Goal: Browse casually

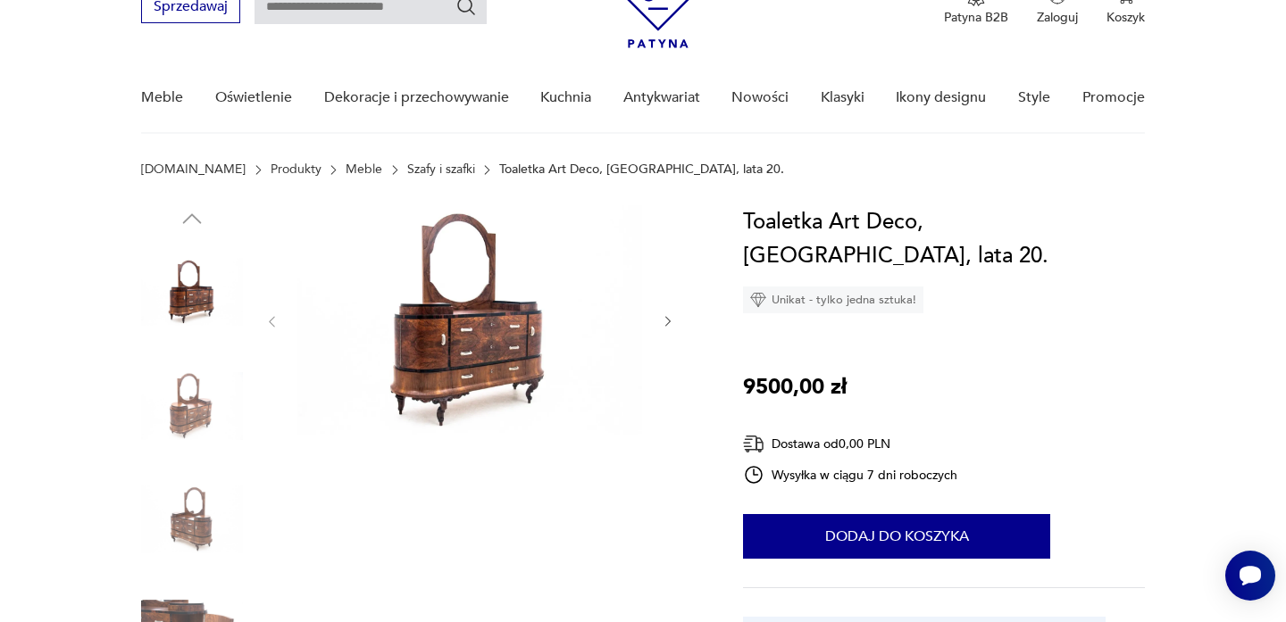
click at [204, 525] on img at bounding box center [192, 520] width 102 height 102
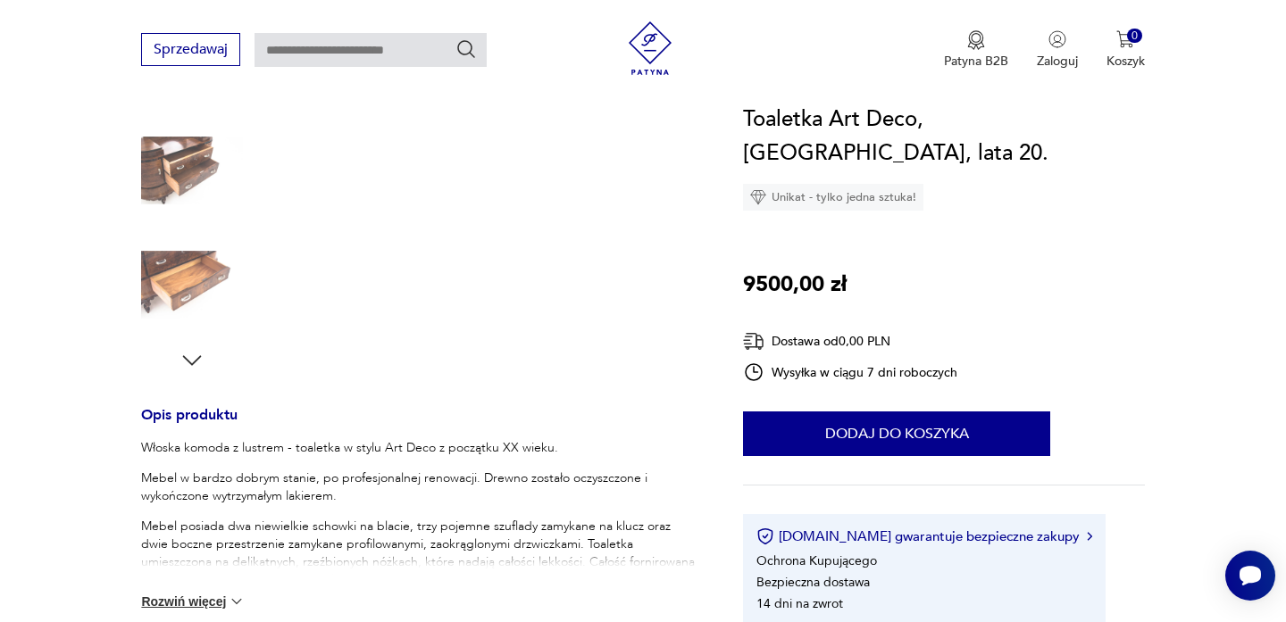
scroll to position [444, 0]
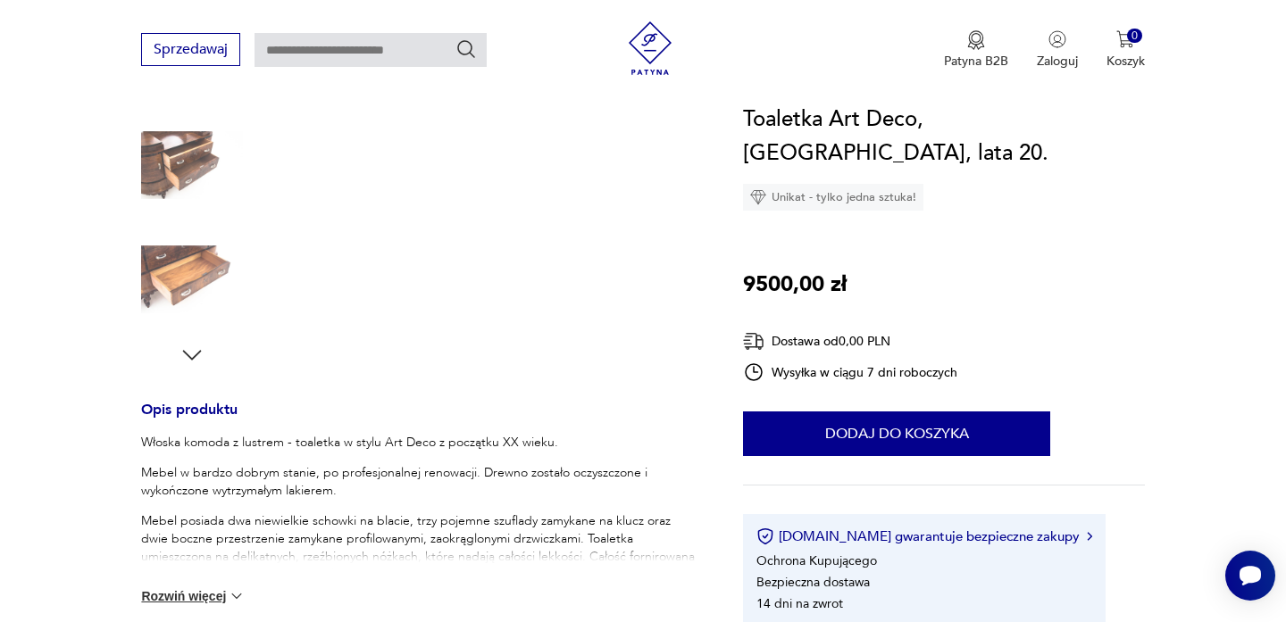
click at [195, 349] on icon "button" at bounding box center [192, 355] width 27 height 27
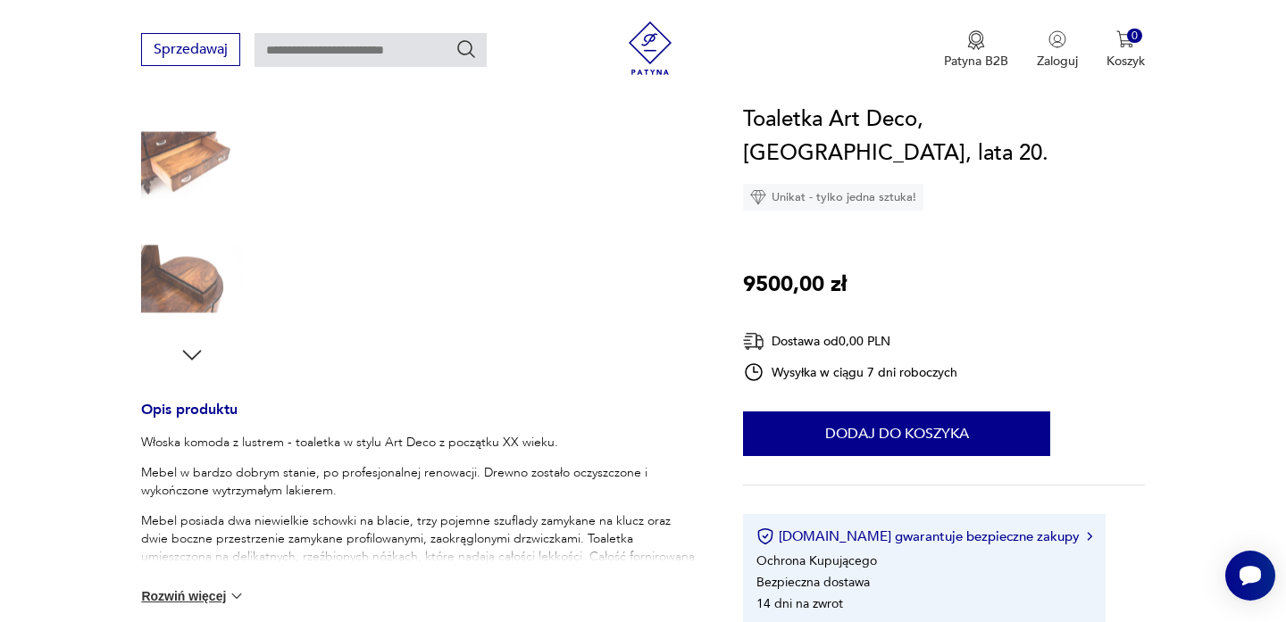
click at [179, 265] on img at bounding box center [192, 280] width 102 height 102
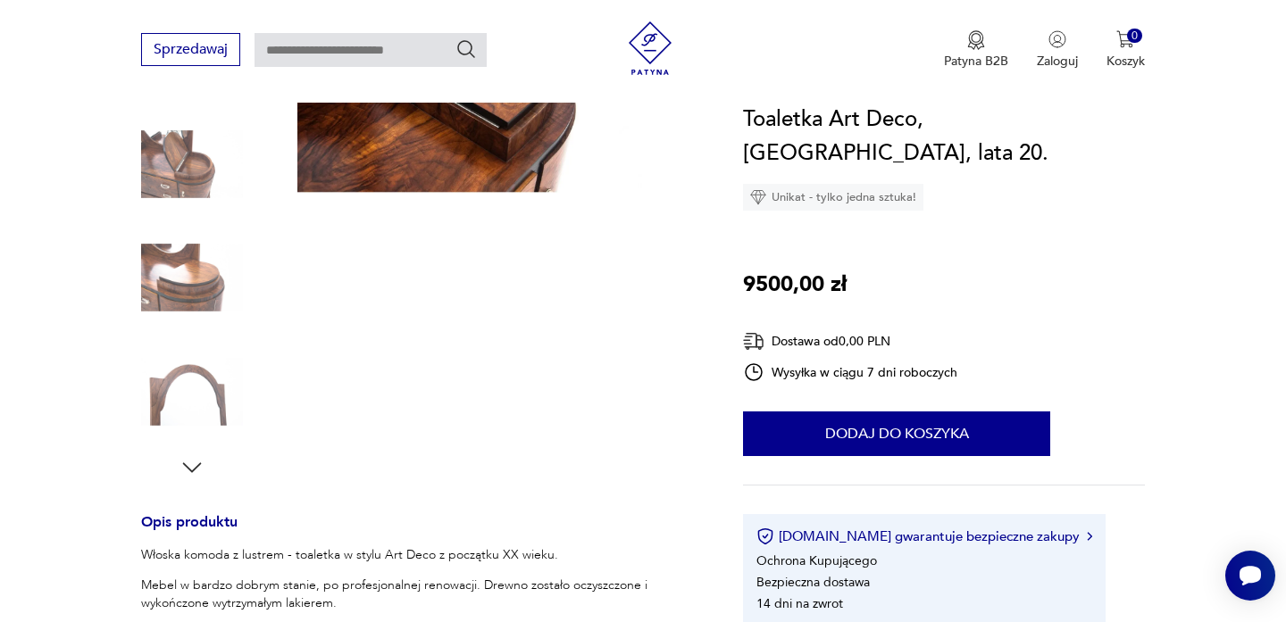
click at [193, 250] on img at bounding box center [192, 278] width 102 height 102
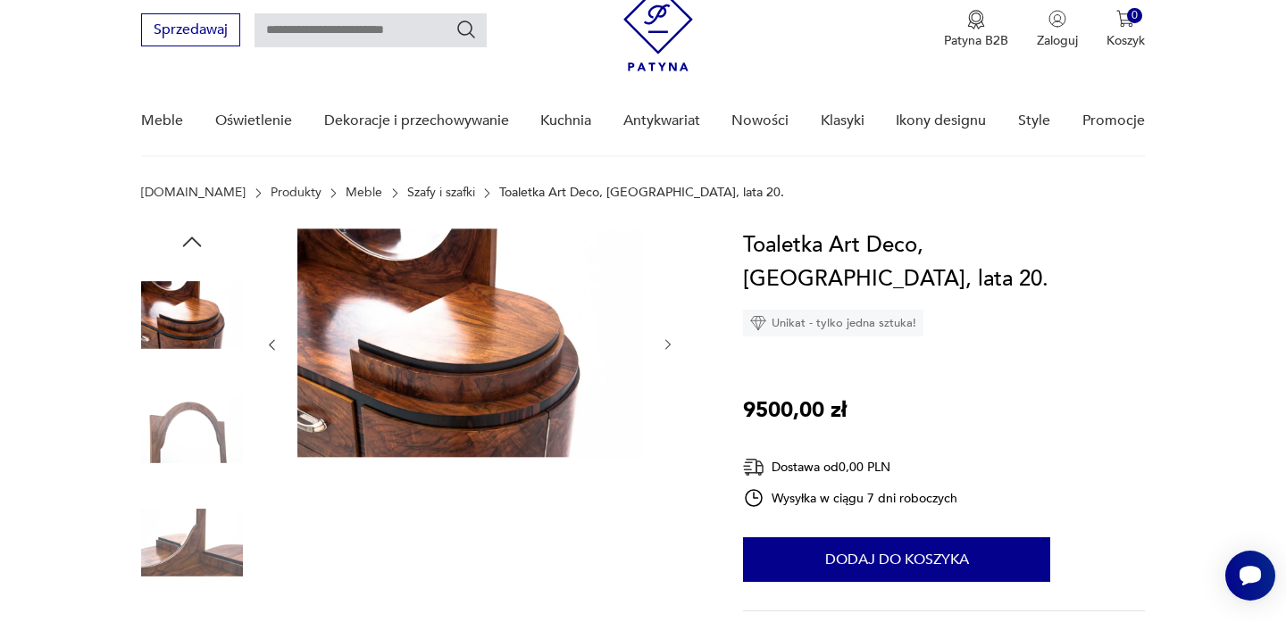
scroll to position [0, 0]
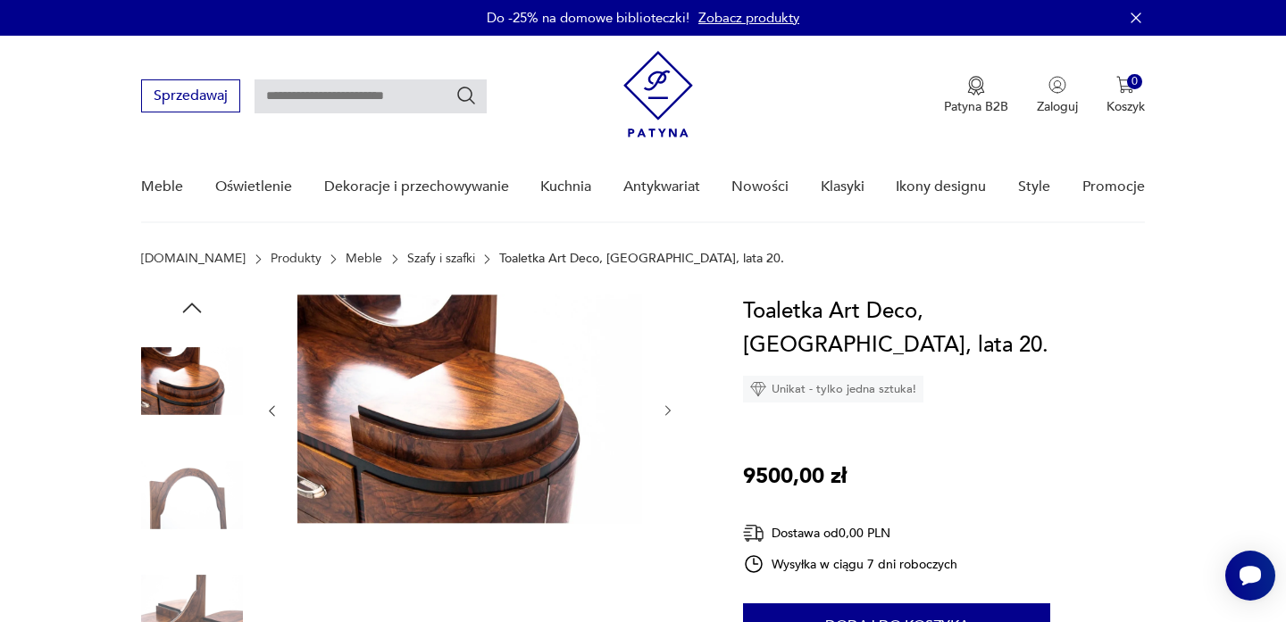
click at [190, 314] on icon "button" at bounding box center [192, 308] width 27 height 27
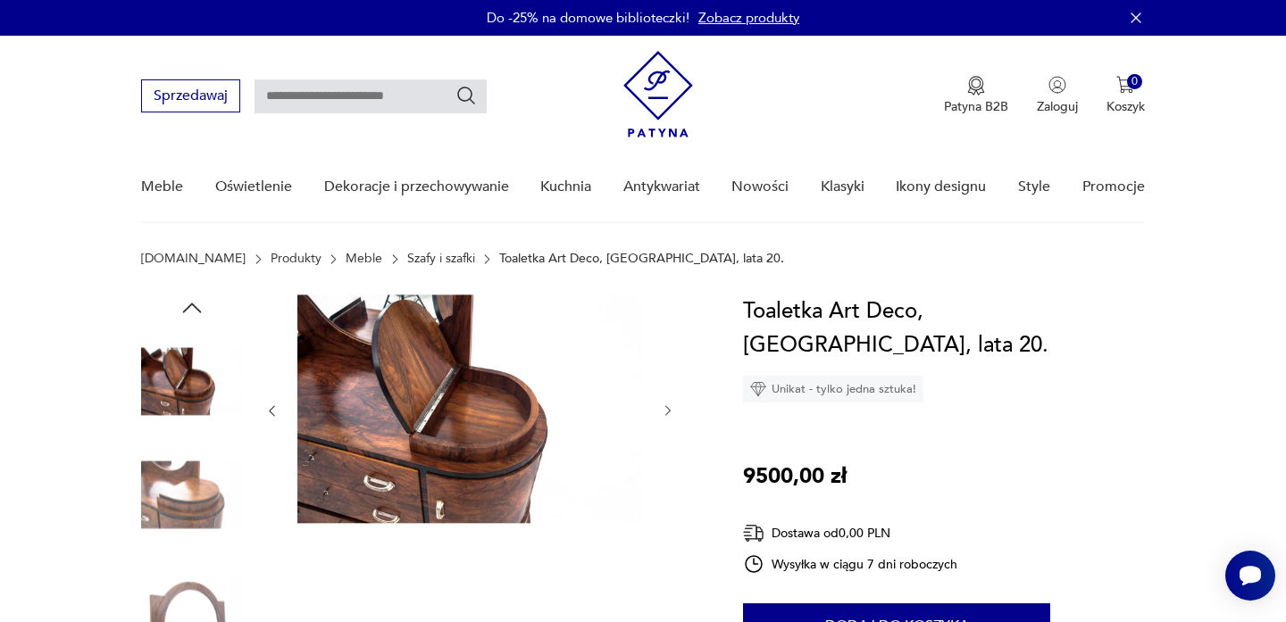
click at [194, 313] on icon "button" at bounding box center [192, 308] width 27 height 27
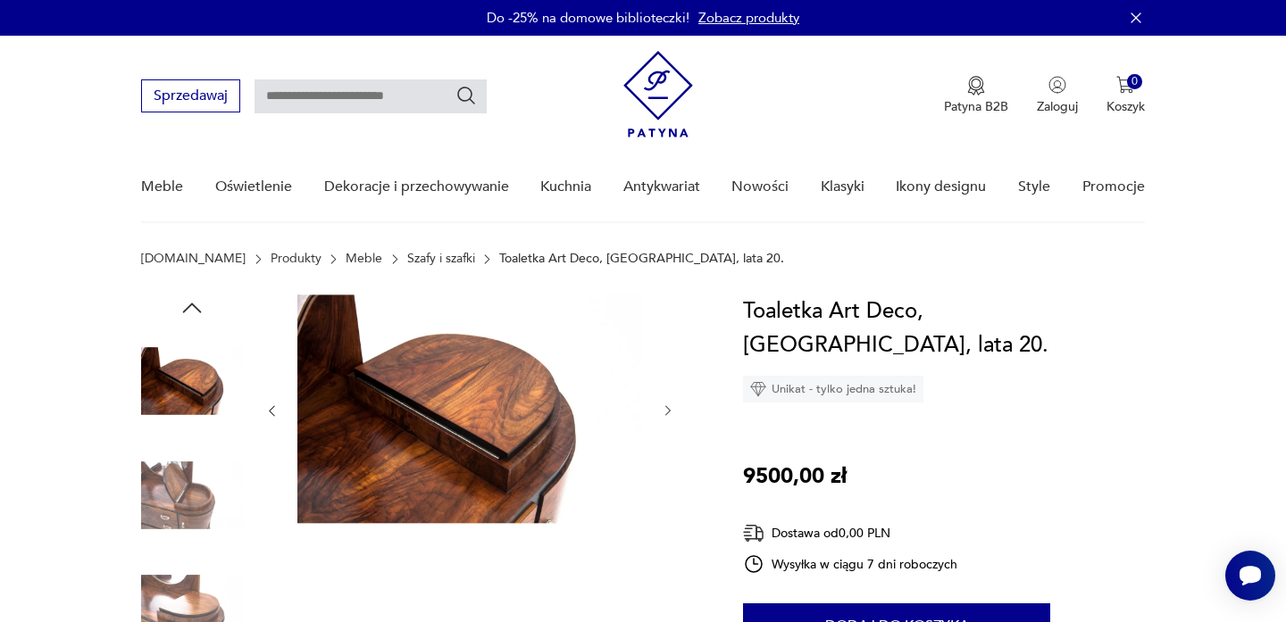
click at [194, 313] on icon "button" at bounding box center [192, 308] width 27 height 27
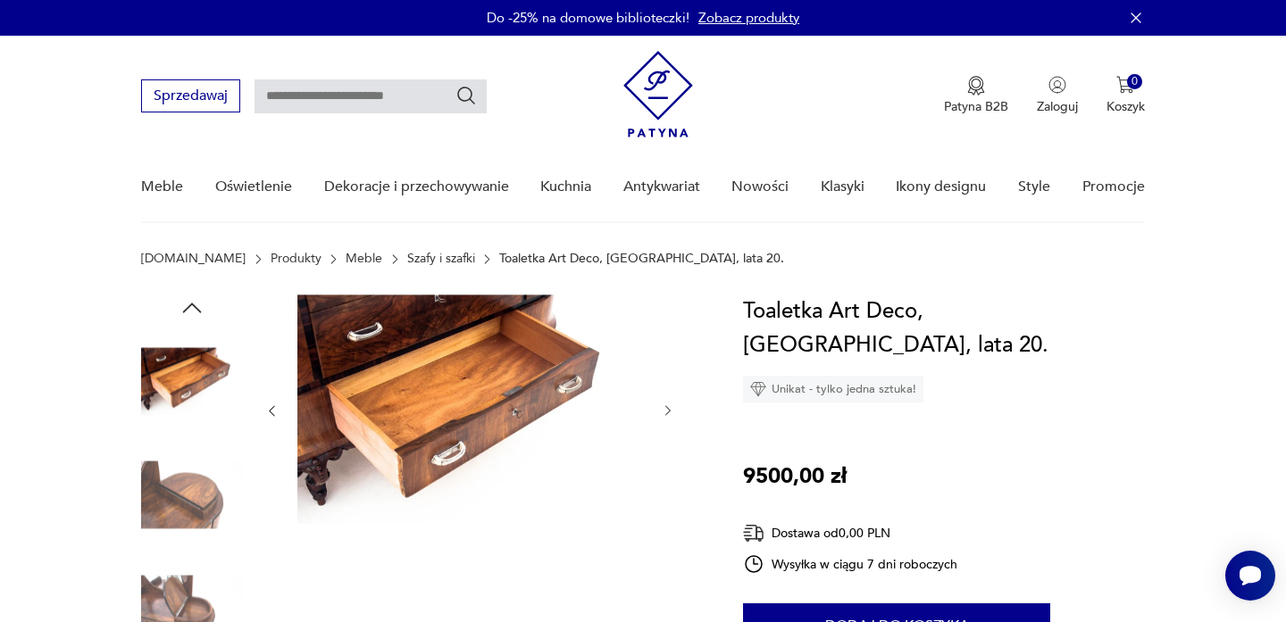
click at [194, 313] on icon "button" at bounding box center [192, 308] width 27 height 27
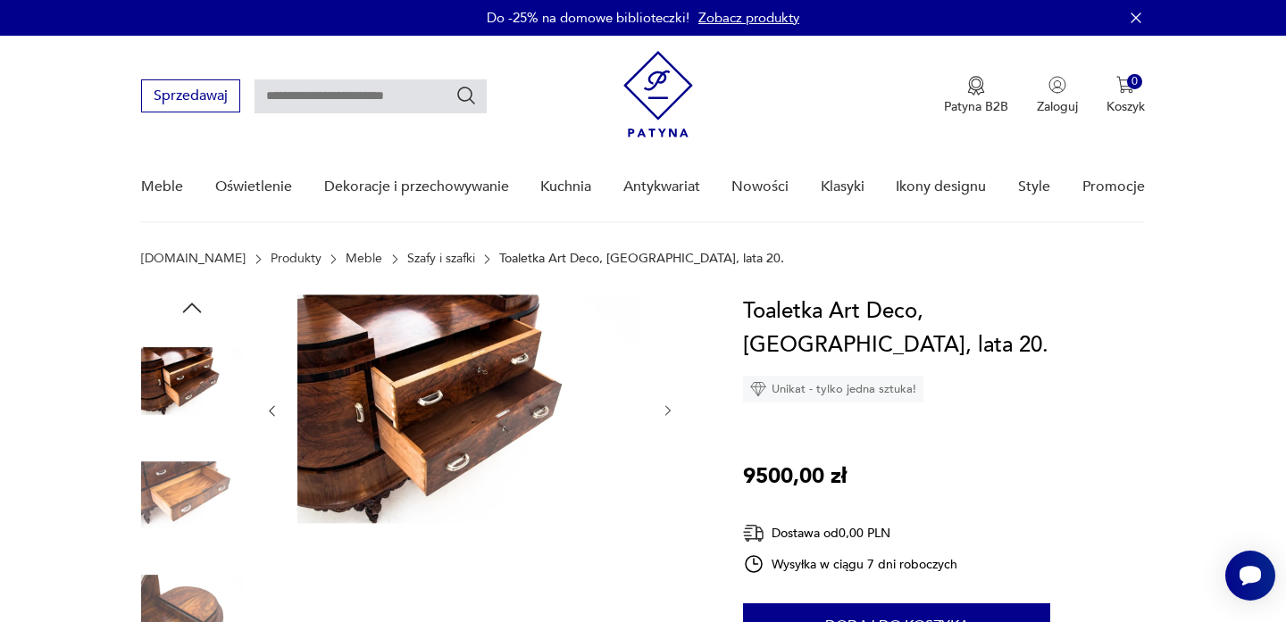
click at [194, 313] on icon "button" at bounding box center [192, 308] width 27 height 27
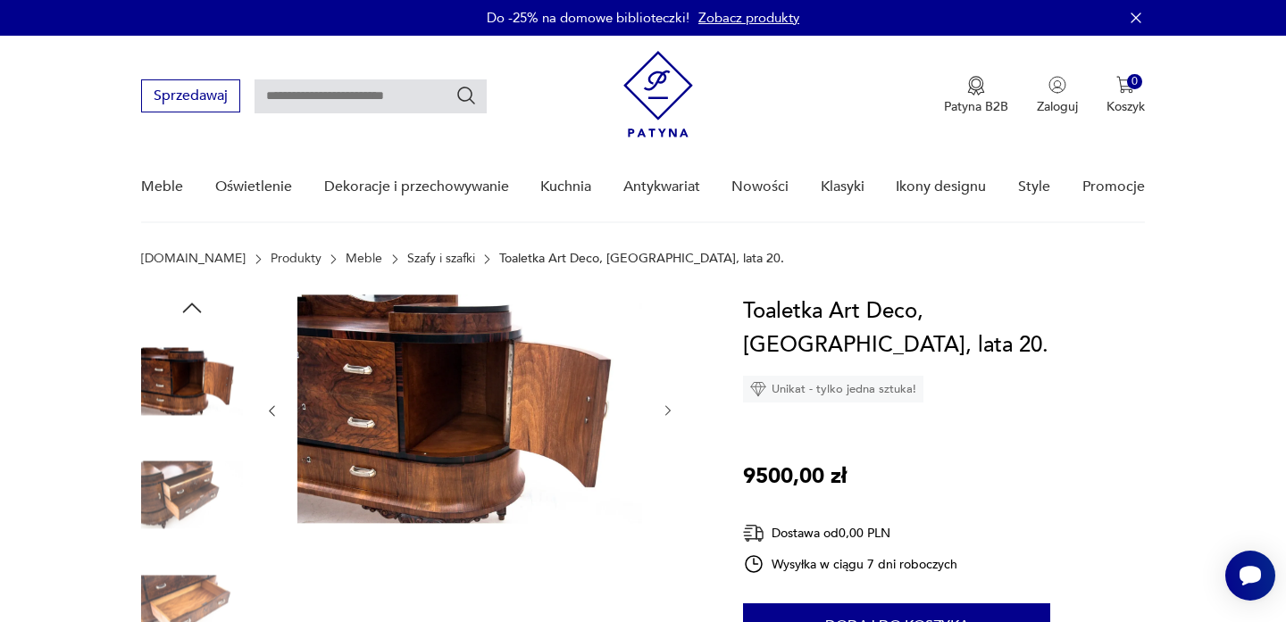
click at [194, 313] on icon "button" at bounding box center [192, 308] width 27 height 27
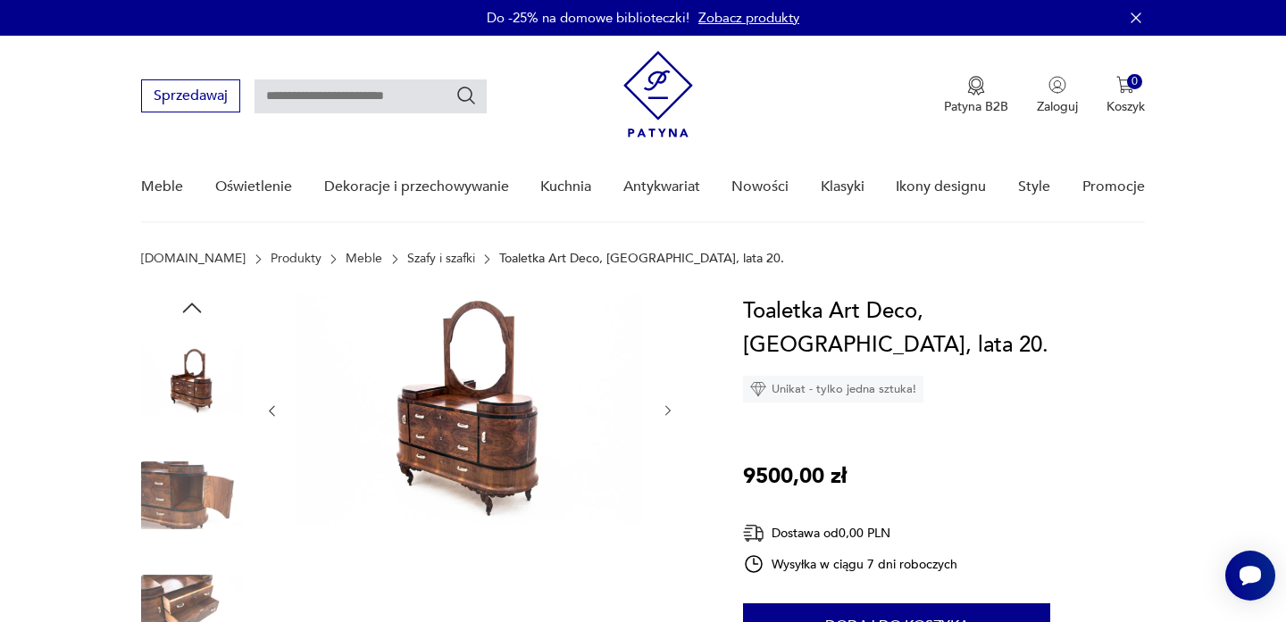
click at [187, 398] on img at bounding box center [192, 381] width 102 height 102
click at [203, 491] on img at bounding box center [192, 496] width 102 height 102
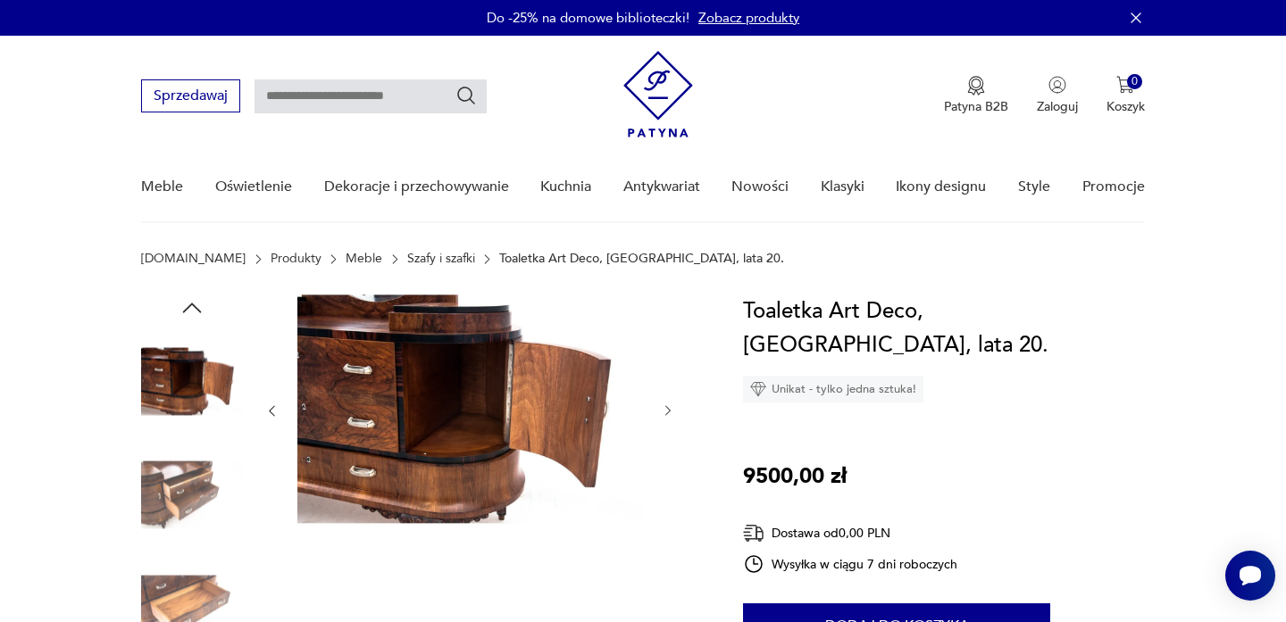
click at [195, 584] on img at bounding box center [192, 609] width 102 height 102
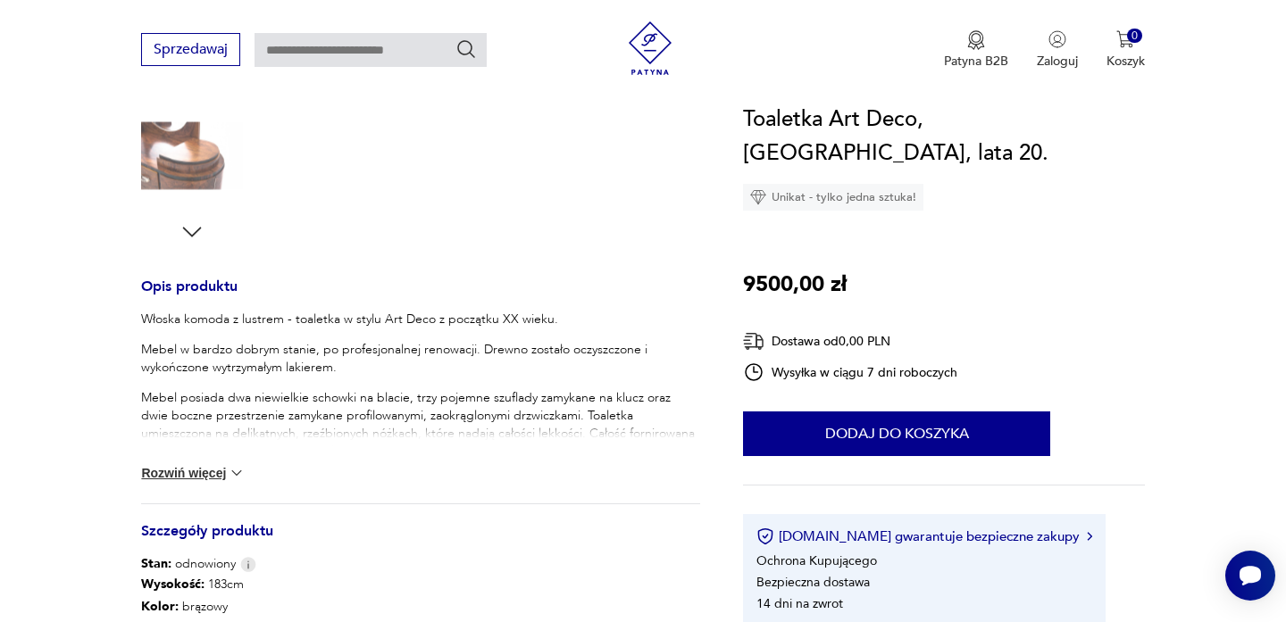
scroll to position [569, 0]
click at [204, 224] on icon "button" at bounding box center [192, 230] width 27 height 27
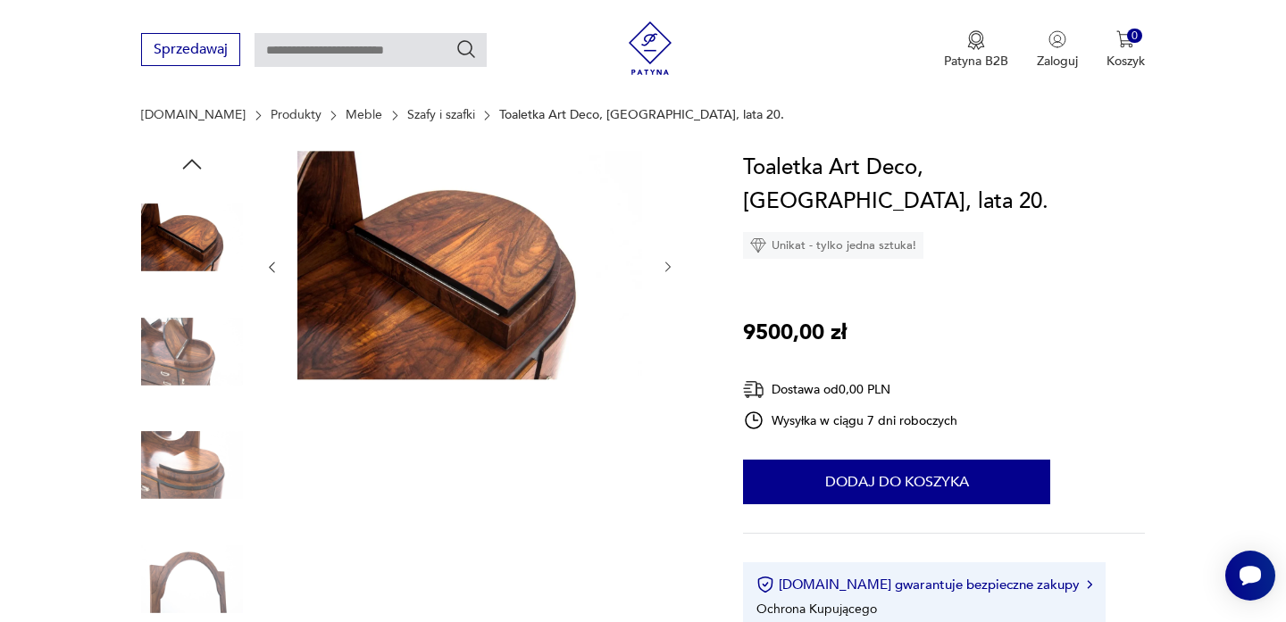
scroll to position [30, 0]
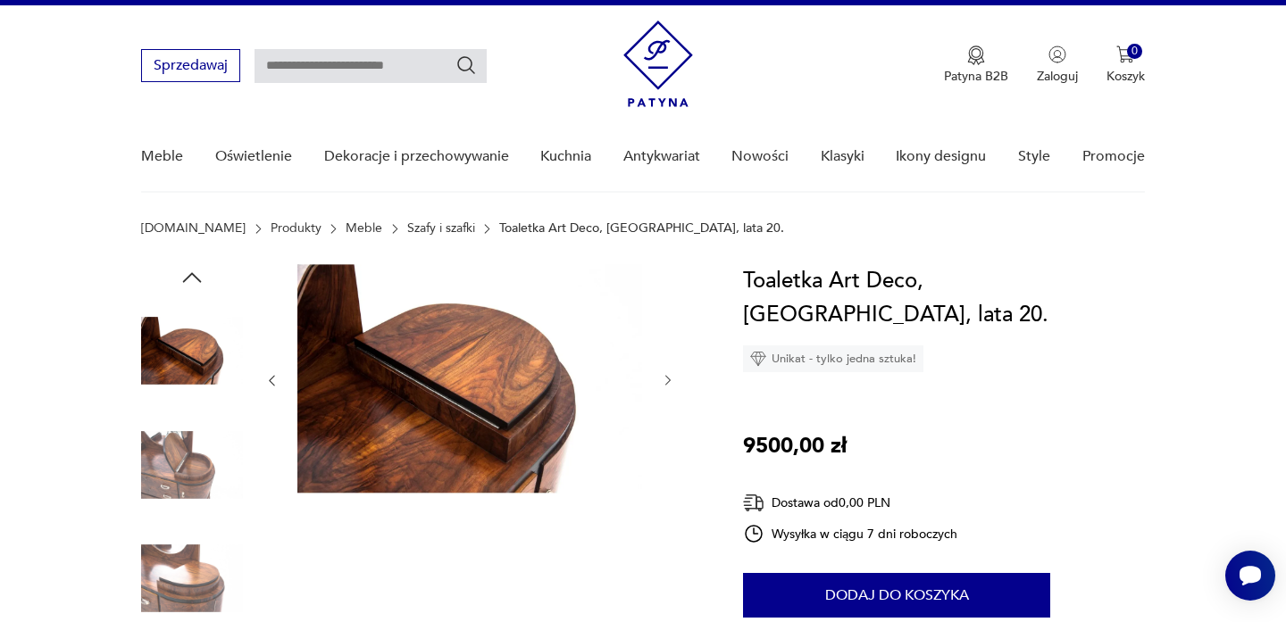
click at [187, 279] on icon "button" at bounding box center [192, 277] width 27 height 27
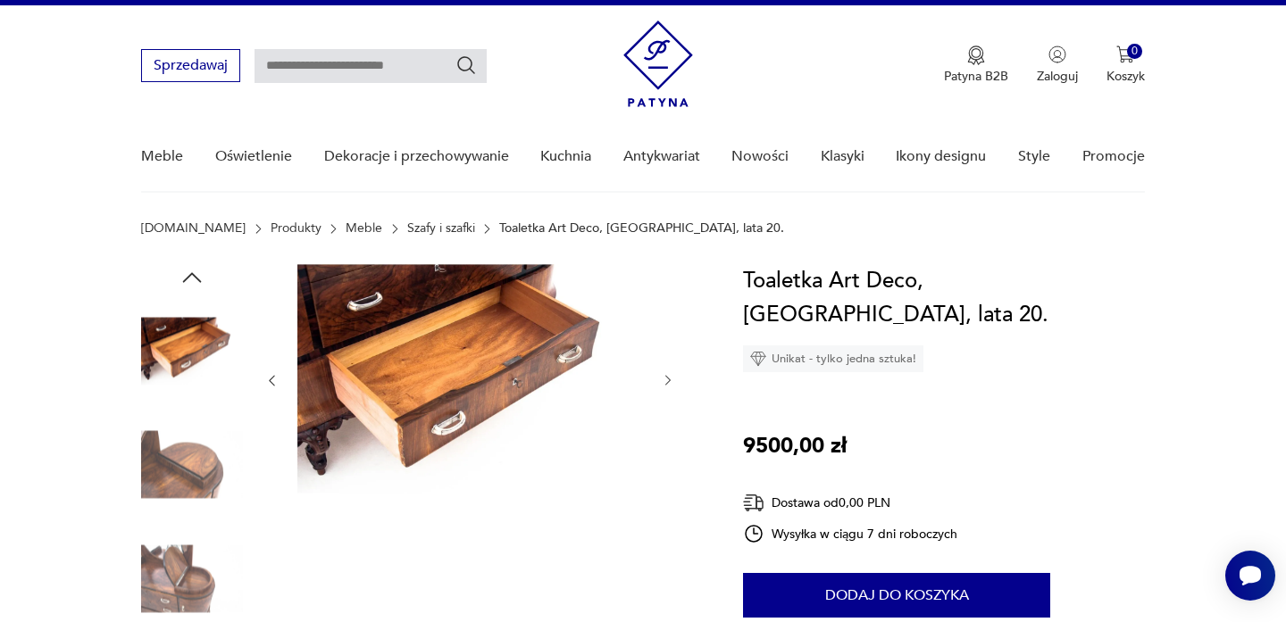
click at [187, 279] on icon "button" at bounding box center [192, 277] width 27 height 27
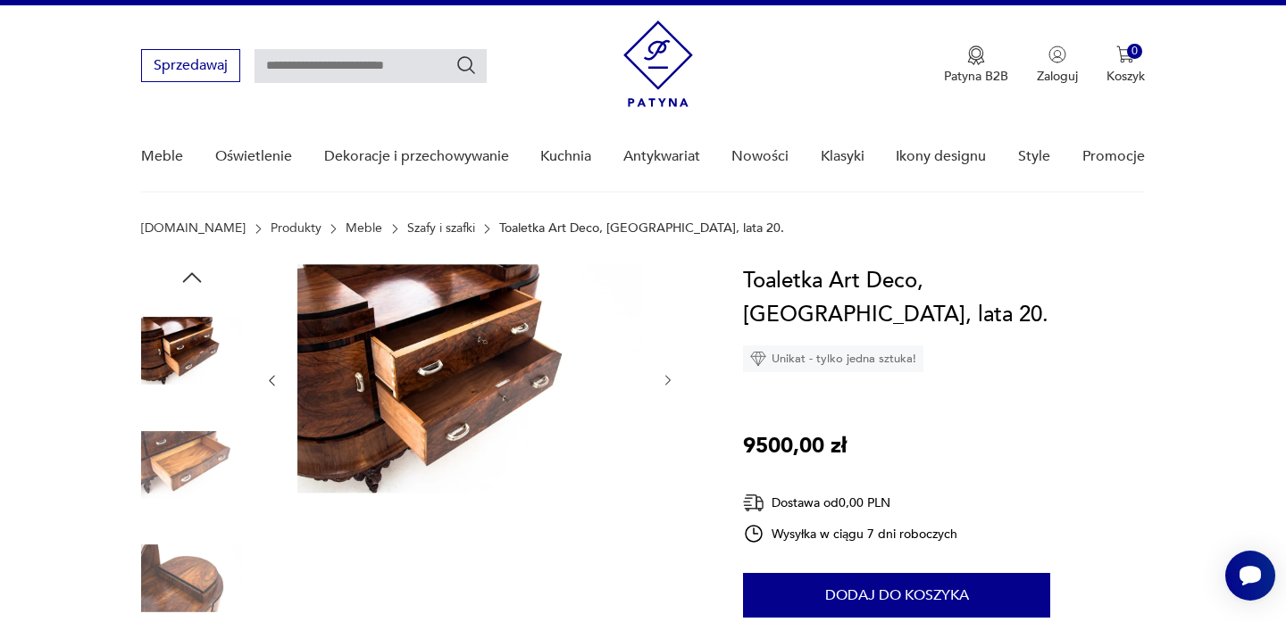
click at [187, 279] on icon "button" at bounding box center [192, 277] width 27 height 27
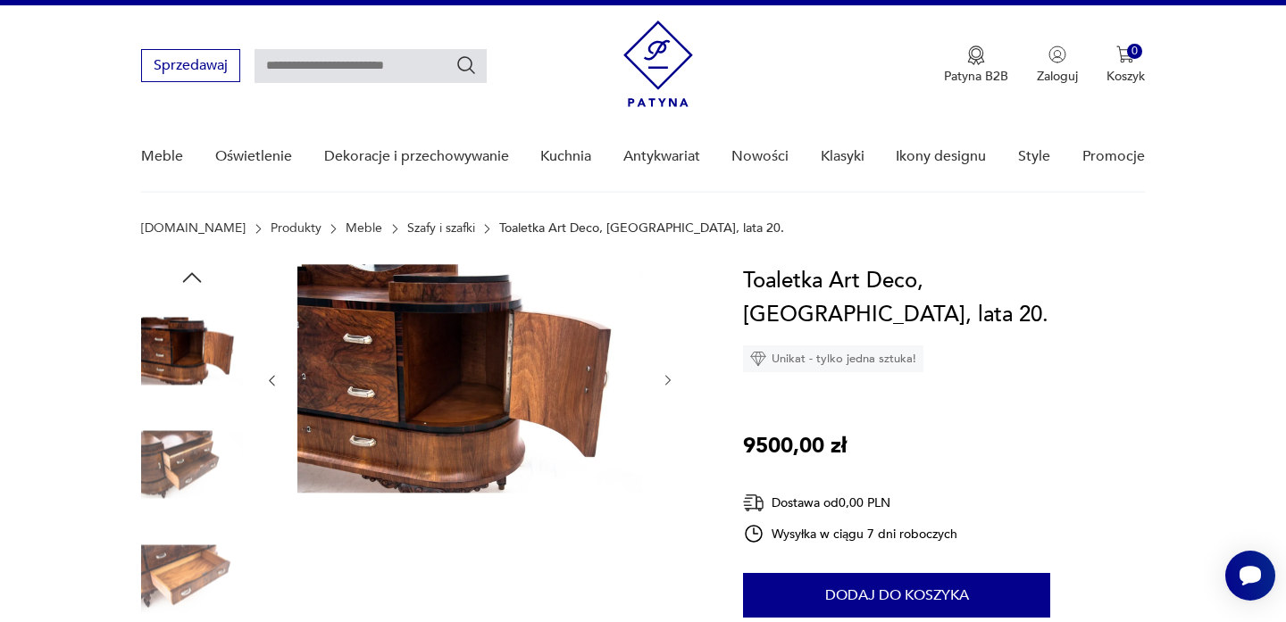
click at [189, 331] on img at bounding box center [192, 351] width 102 height 102
click at [192, 277] on icon "button" at bounding box center [192, 277] width 27 height 27
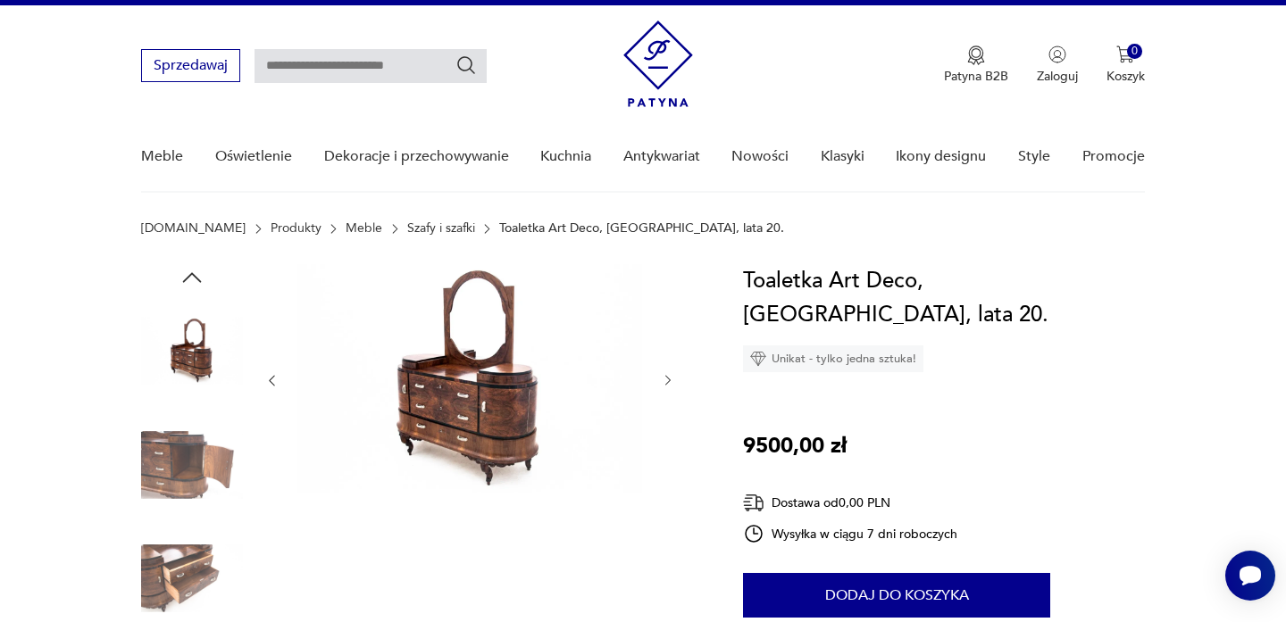
click at [192, 334] on img at bounding box center [192, 351] width 102 height 102
